Goal: Check status: Check status

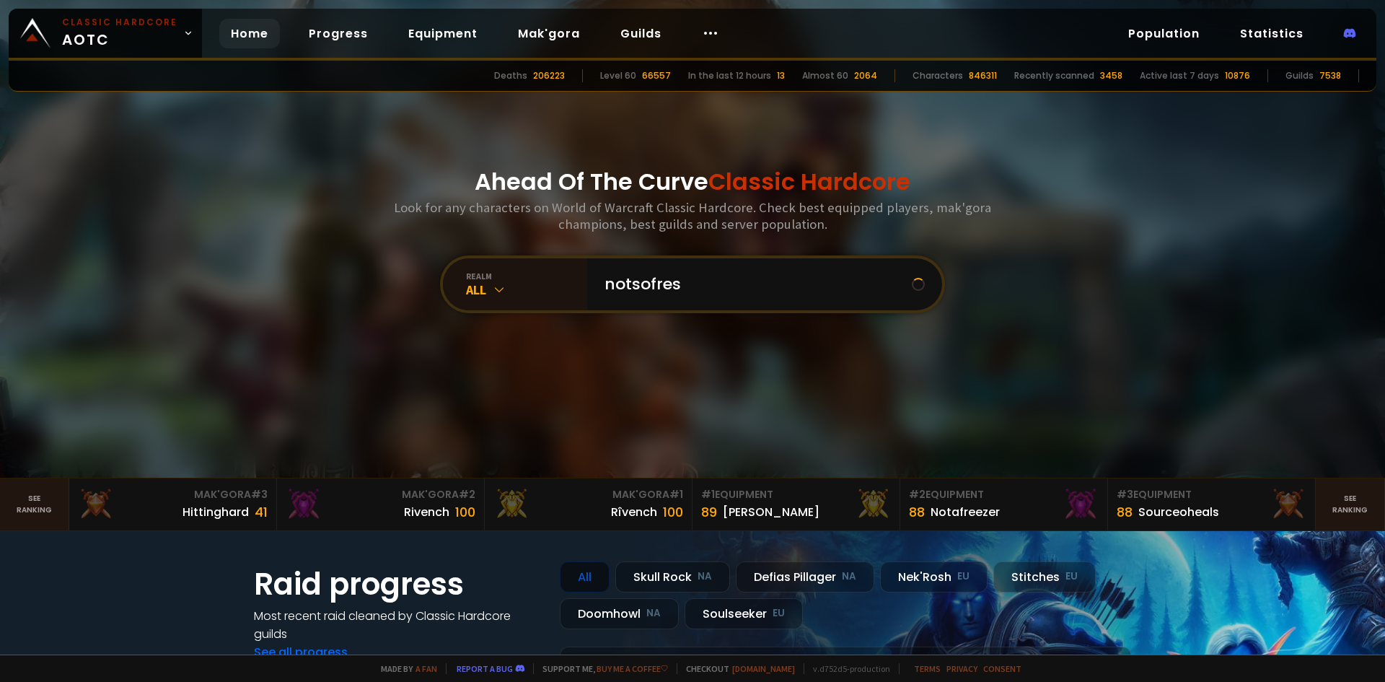
type input "notsofresh"
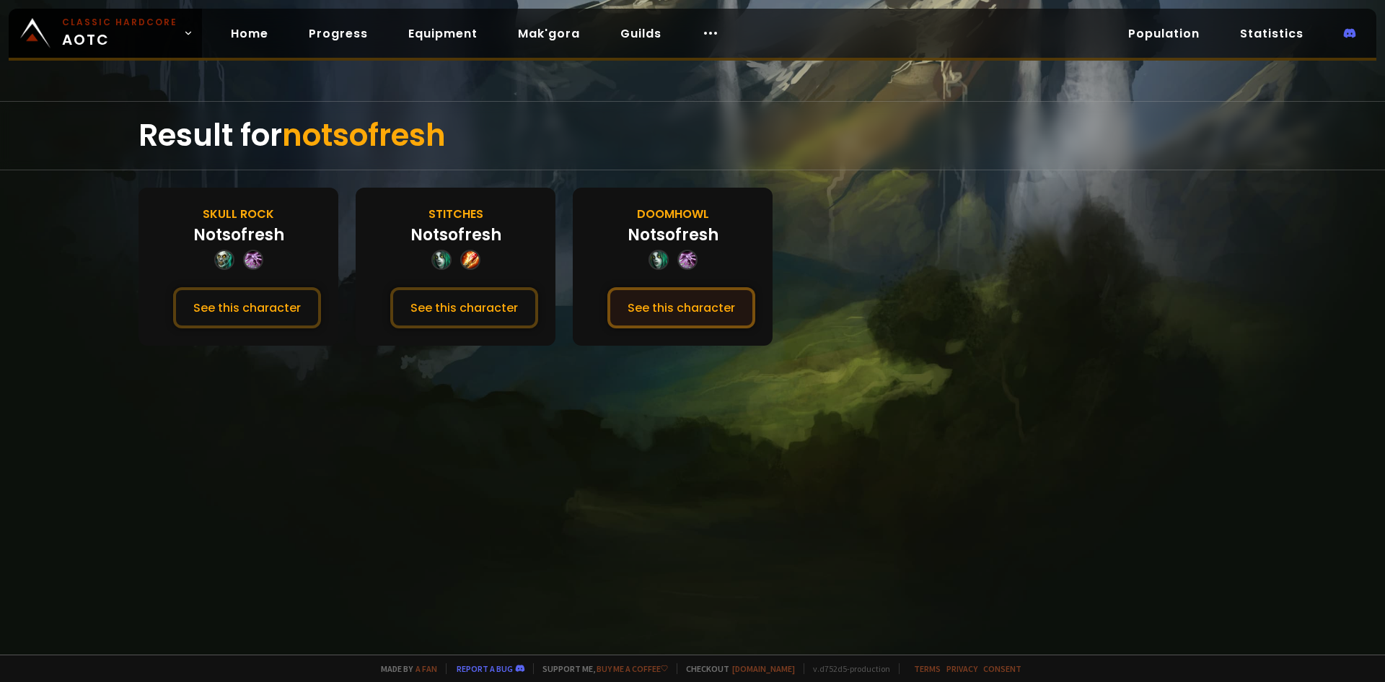
click at [671, 295] on button "See this character" at bounding box center [682, 307] width 148 height 41
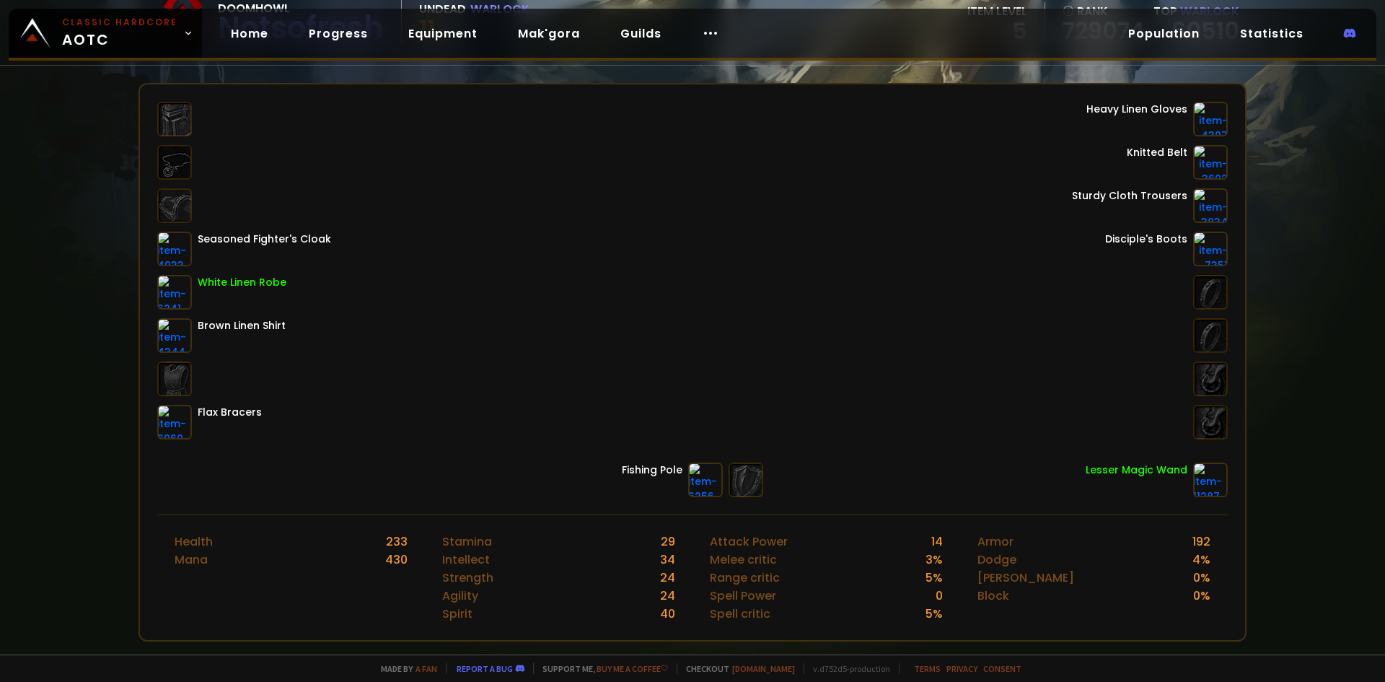
scroll to position [29, 0]
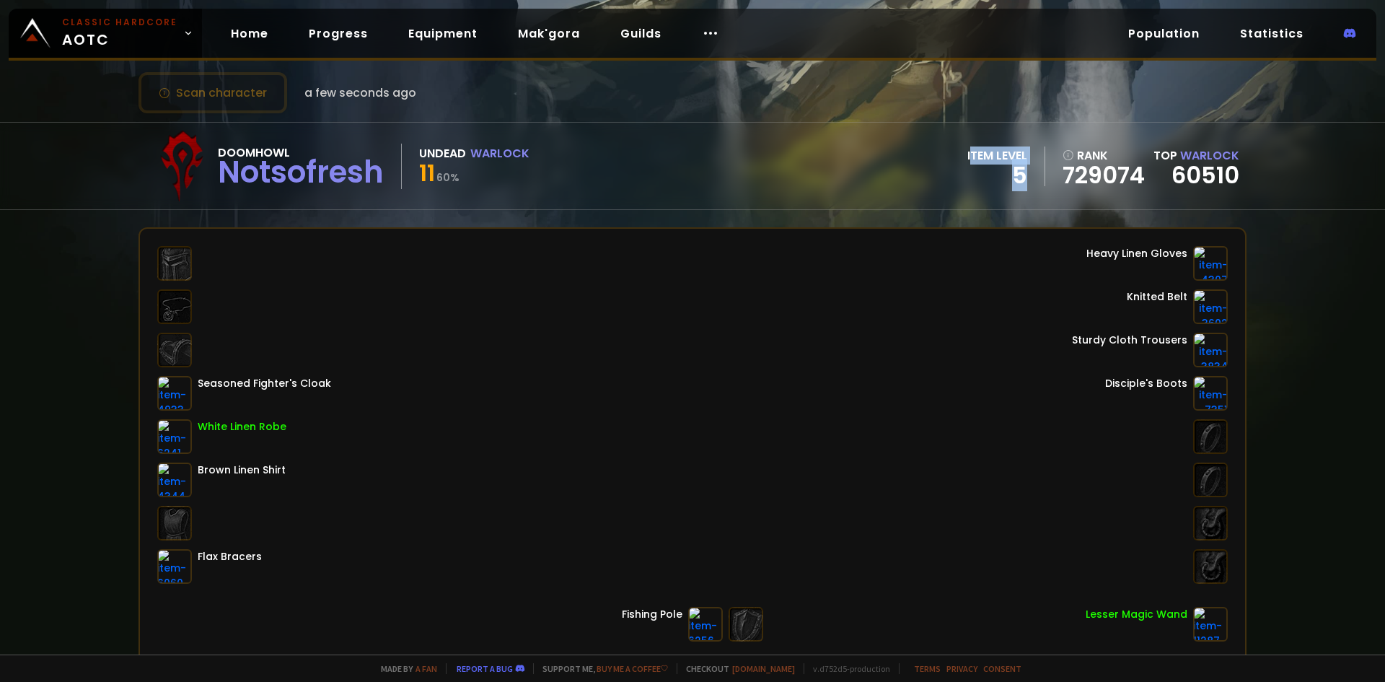
drag, startPoint x: 960, startPoint y: 157, endPoint x: 1037, endPoint y: 188, distance: 82.3
click at [1037, 188] on div "Doomhowl Notsofresh Undead Warlock 11 60 % item level 5 rank 729074 Top Warlock…" at bounding box center [693, 166] width 1108 height 87
click at [1024, 187] on div "Doomhowl Notsofresh Undead Warlock 11 60 % item level 5 rank 729074 Top Warlock…" at bounding box center [693, 166] width 1108 height 87
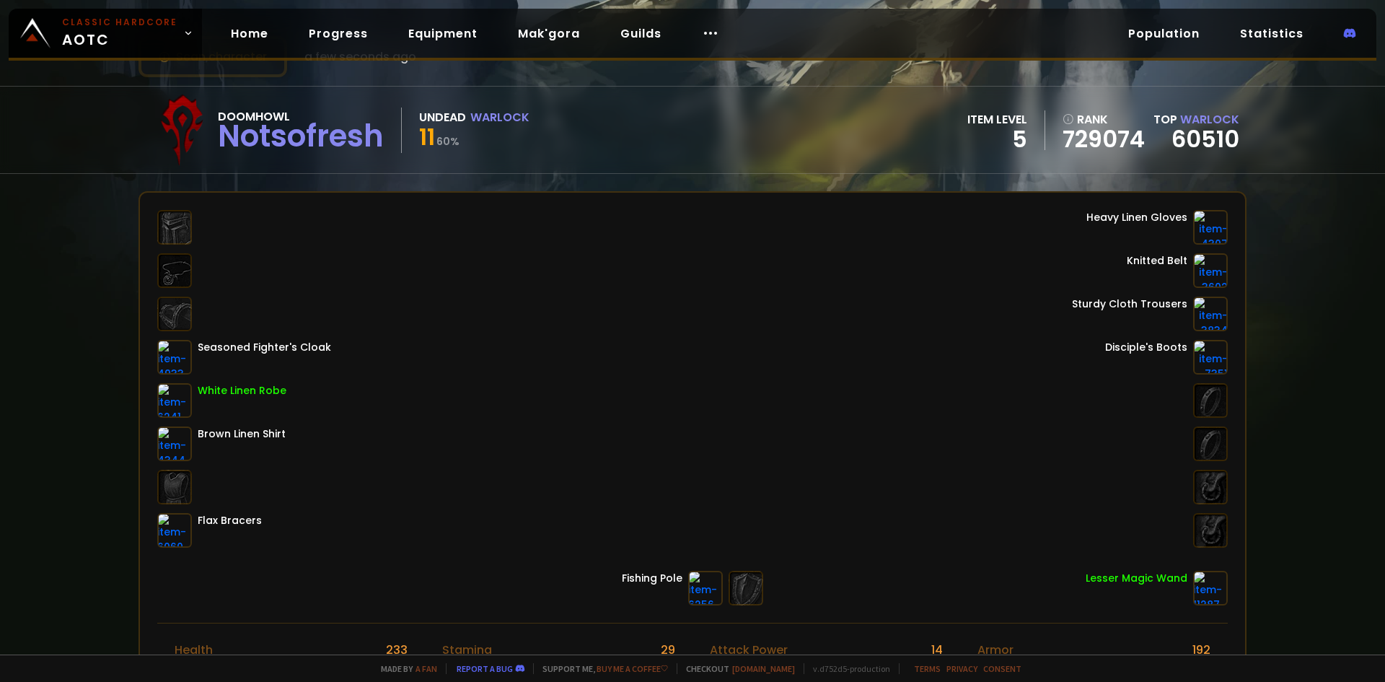
scroll to position [0, 0]
